Goal: Task Accomplishment & Management: Use online tool/utility

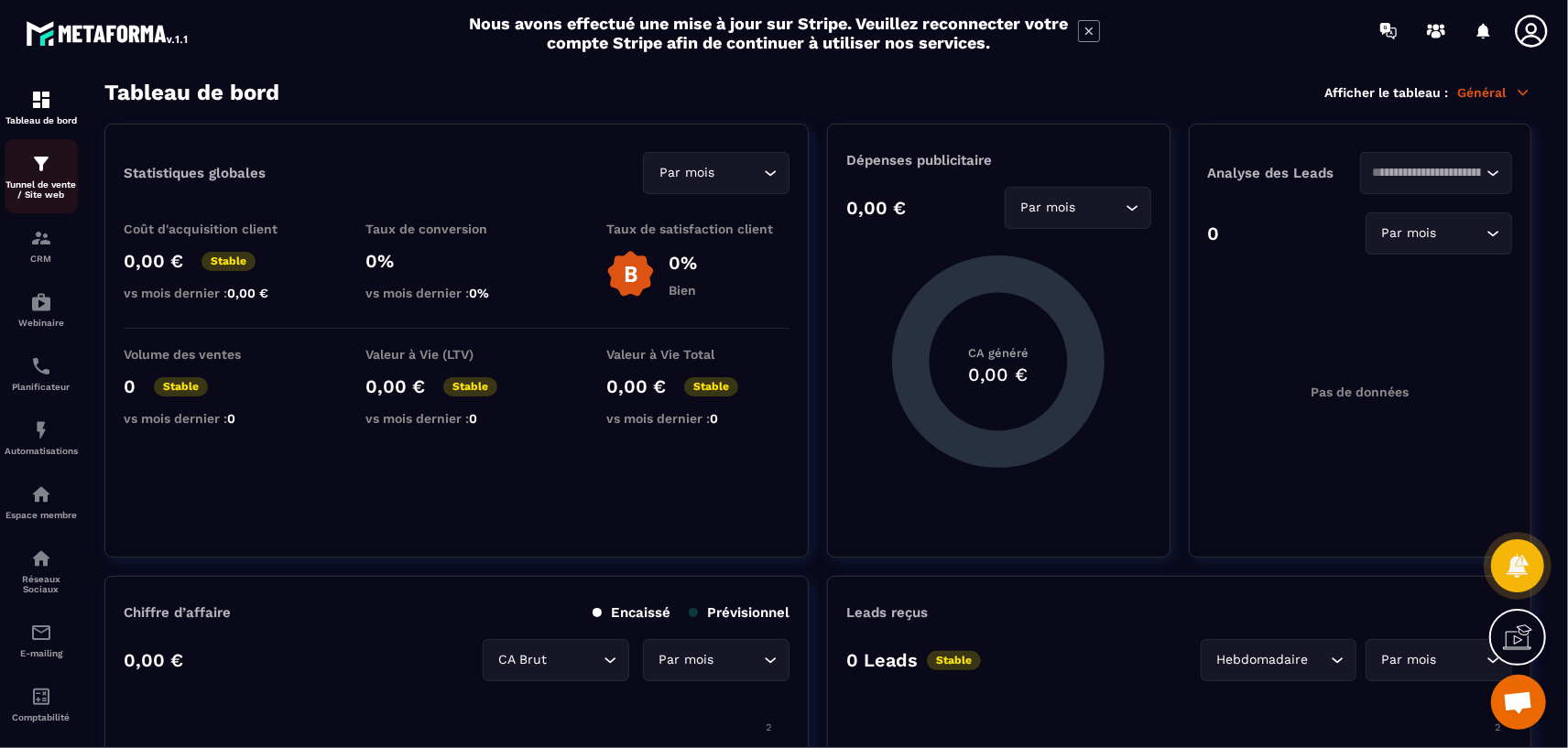
click at [40, 174] on img at bounding box center [41, 164] width 22 height 22
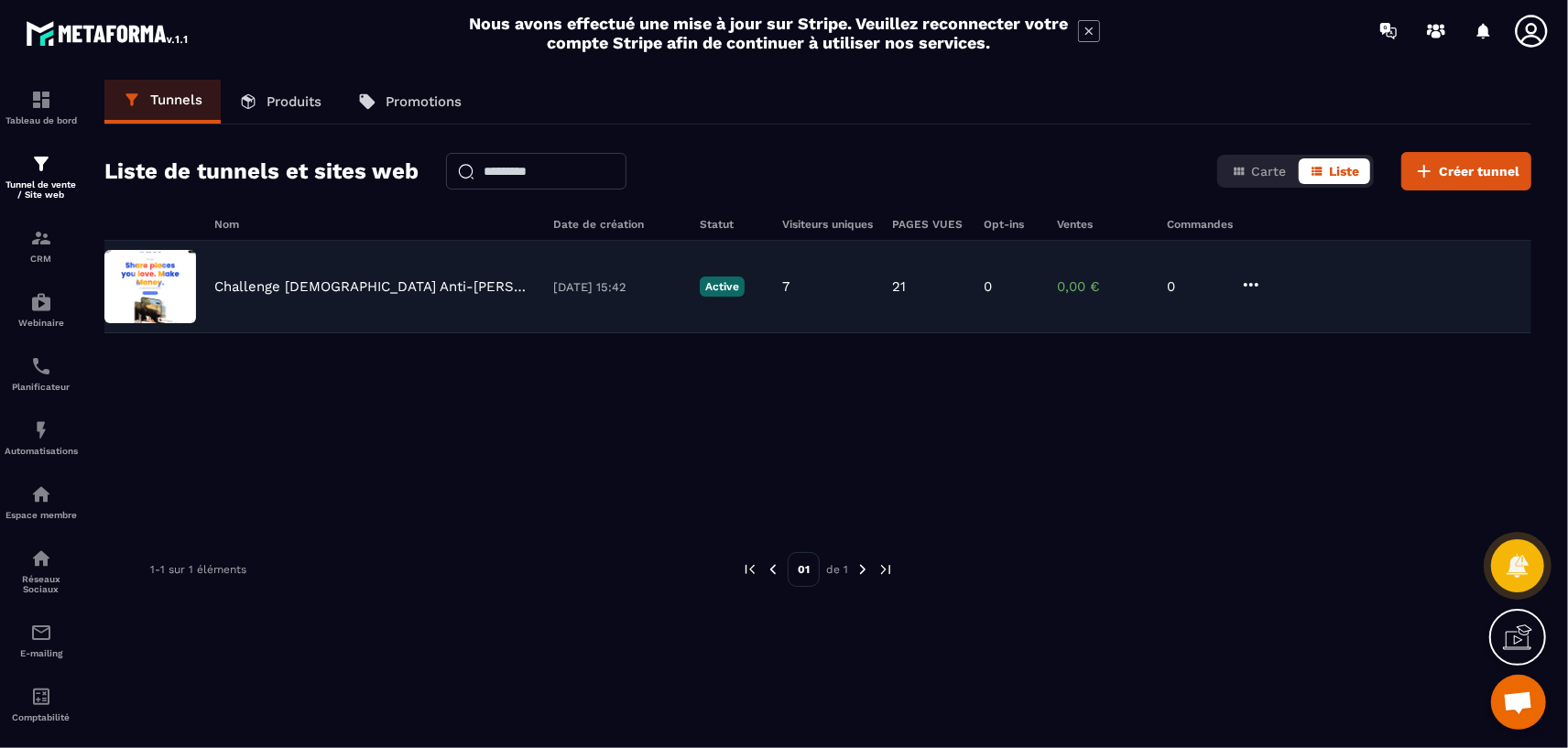
click at [347, 293] on p "Challenge [DEMOGRAPHIC_DATA] Anti-[PERSON_NAME]" at bounding box center [374, 286] width 321 height 16
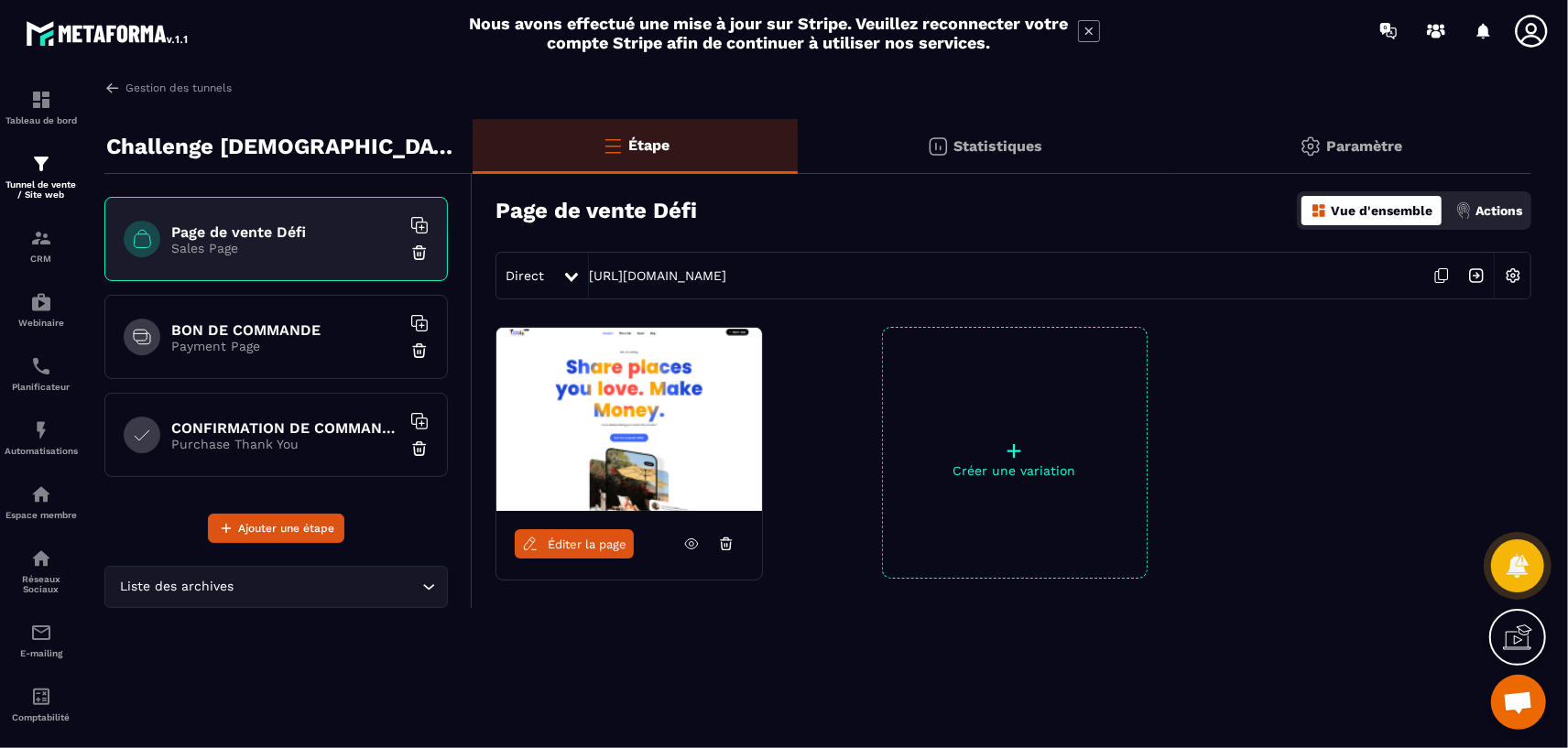
click at [692, 545] on icon at bounding box center [692, 545] width 5 height 5
click at [283, 325] on h6 "BON DE COMMANDE" at bounding box center [286, 330] width 229 height 17
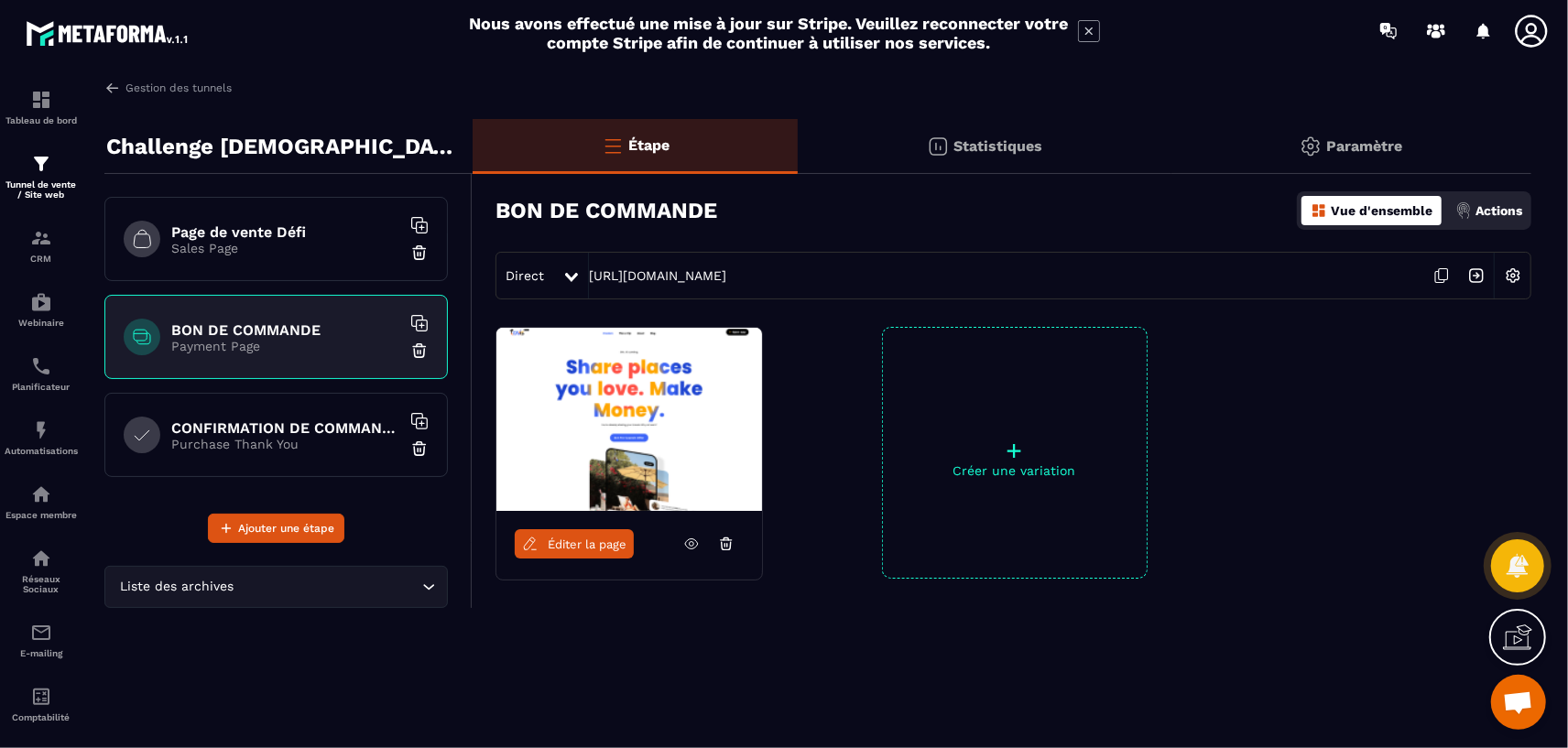
click at [696, 544] on icon at bounding box center [691, 544] width 16 height 16
click at [599, 542] on span "Éditer la page" at bounding box center [586, 545] width 78 height 14
